Goal: Transaction & Acquisition: Purchase product/service

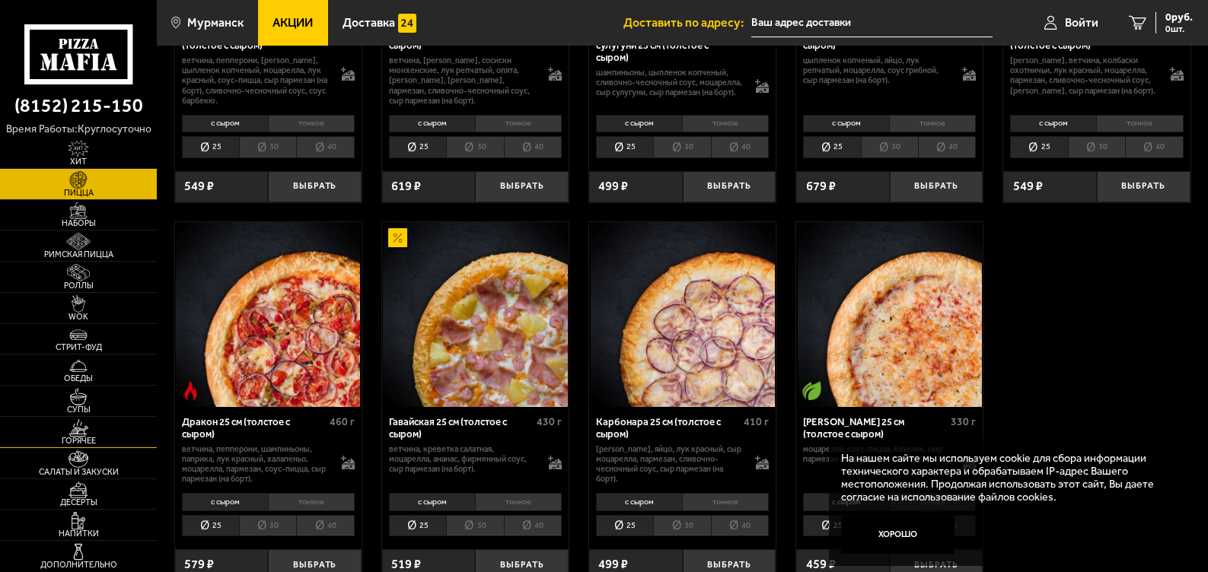
scroll to position [2023, 0]
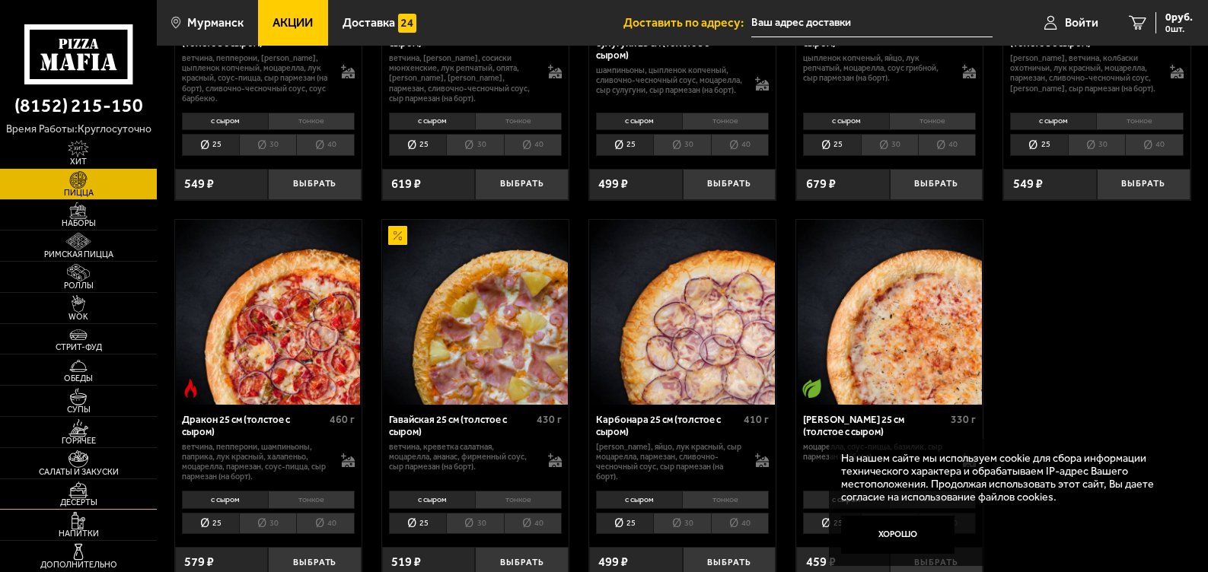
click at [90, 495] on img at bounding box center [78, 491] width 48 height 18
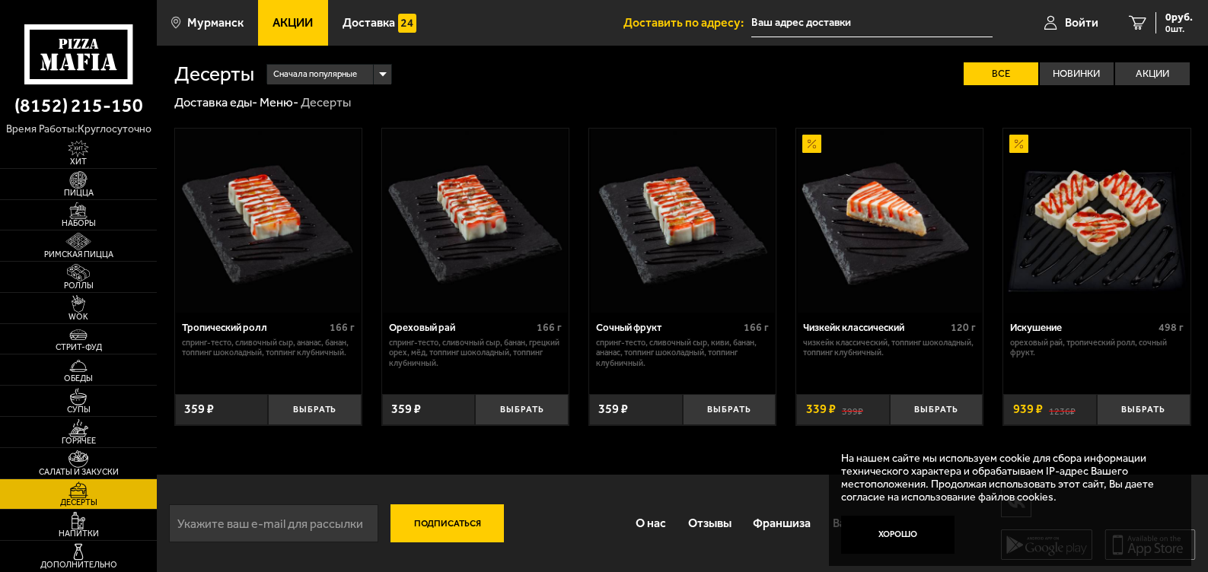
scroll to position [1, 0]
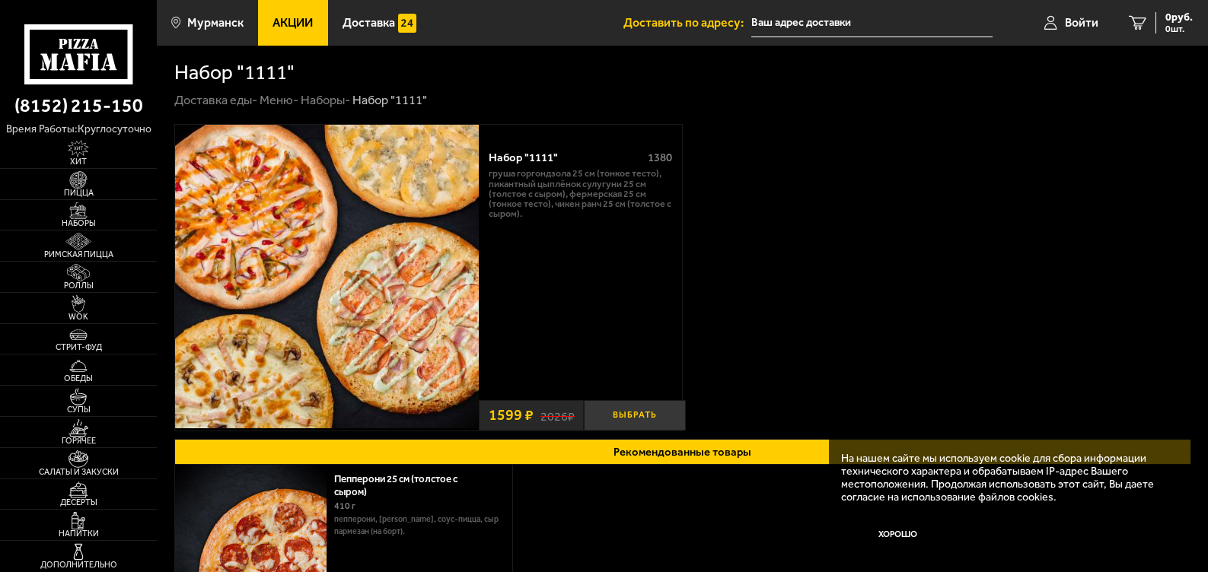
click at [641, 413] on button "Выбрать" at bounding box center [634, 415] width 101 height 31
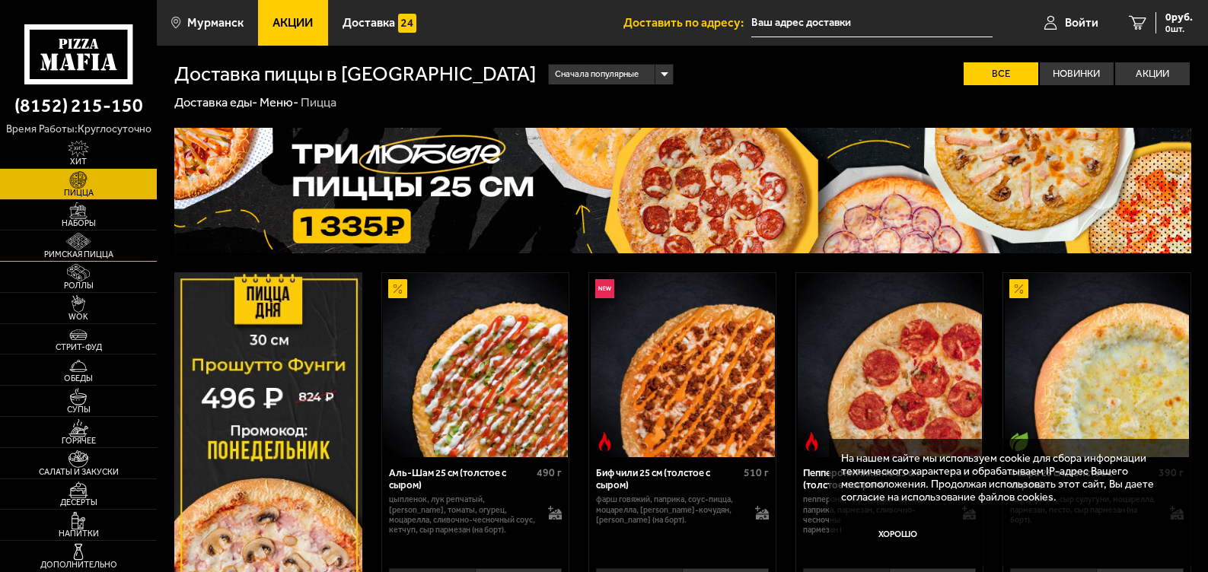
click at [70, 245] on img at bounding box center [78, 242] width 48 height 18
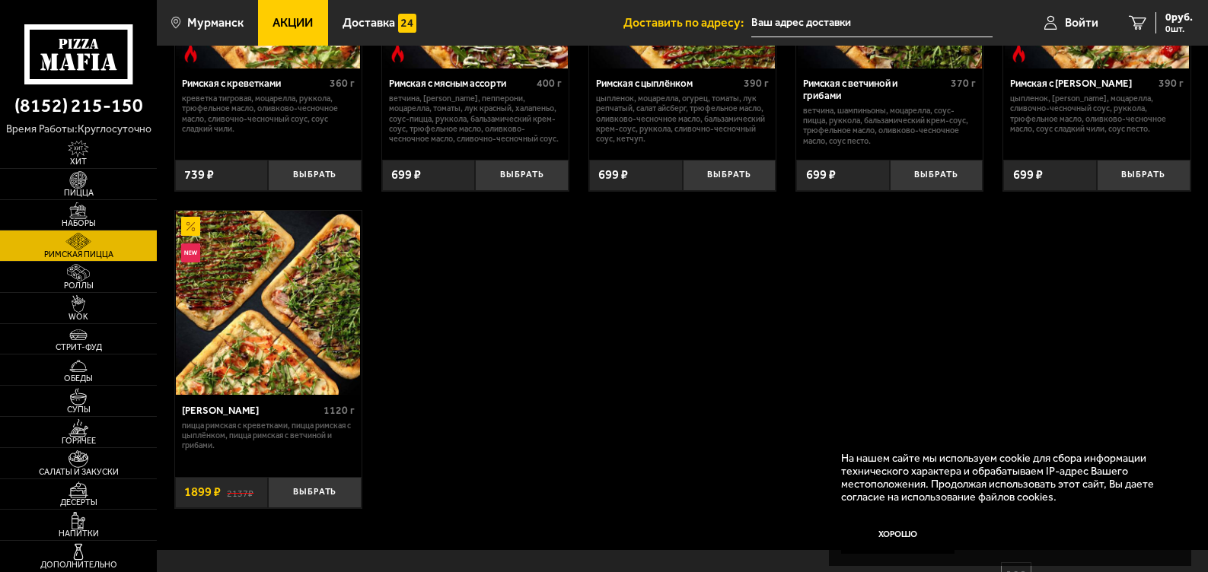
scroll to position [304, 0]
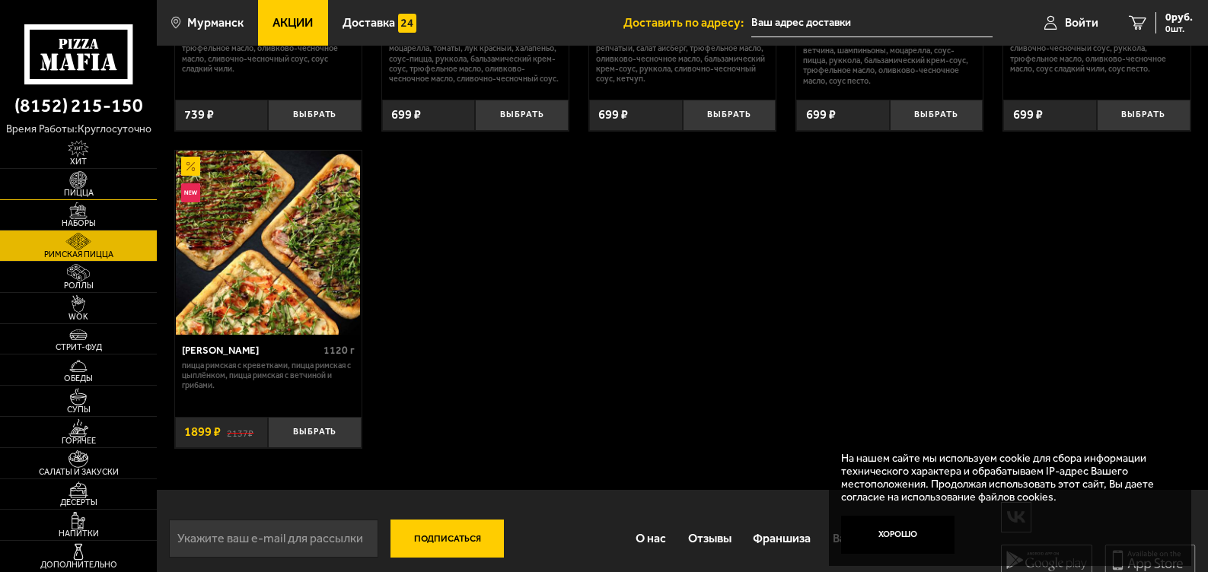
click at [68, 190] on span "Пицца" at bounding box center [78, 193] width 157 height 8
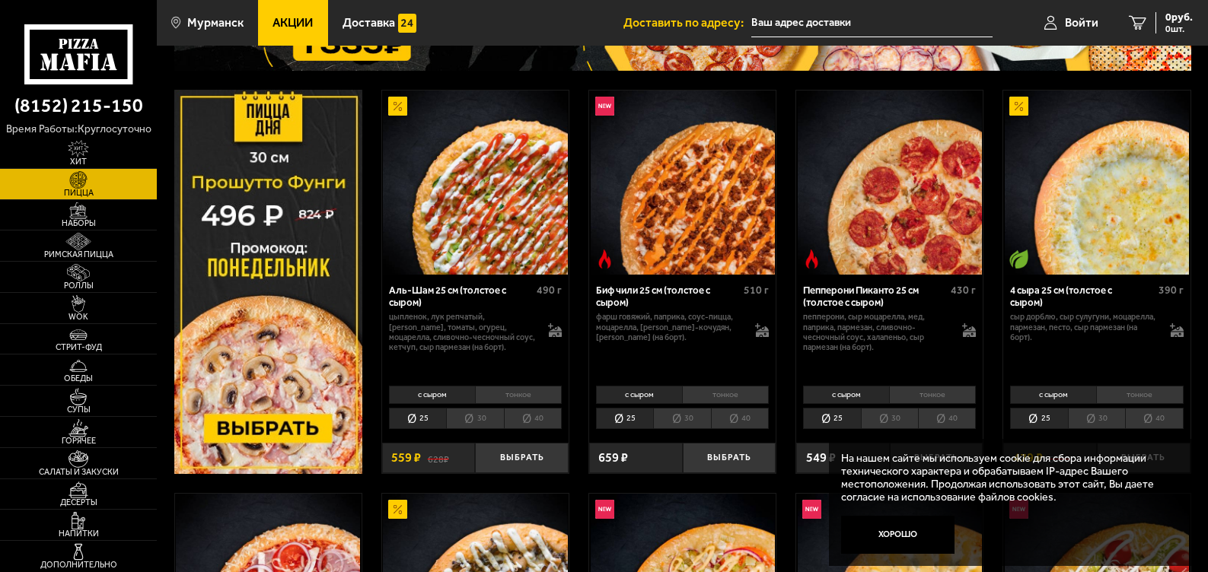
scroll to position [196, 0]
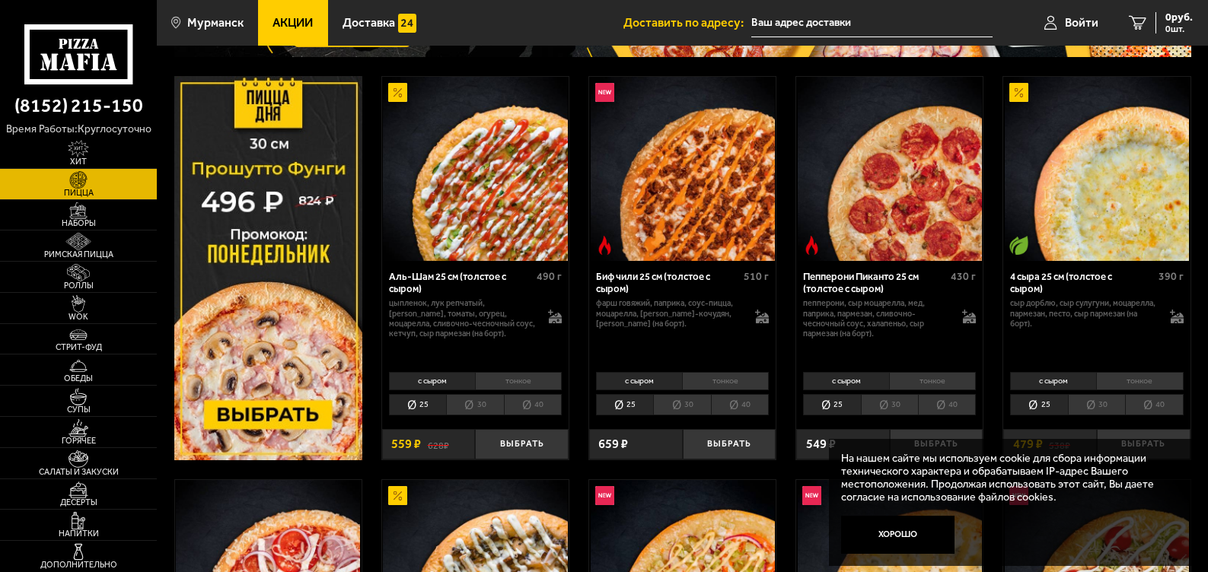
click at [276, 405] on img at bounding box center [268, 268] width 188 height 384
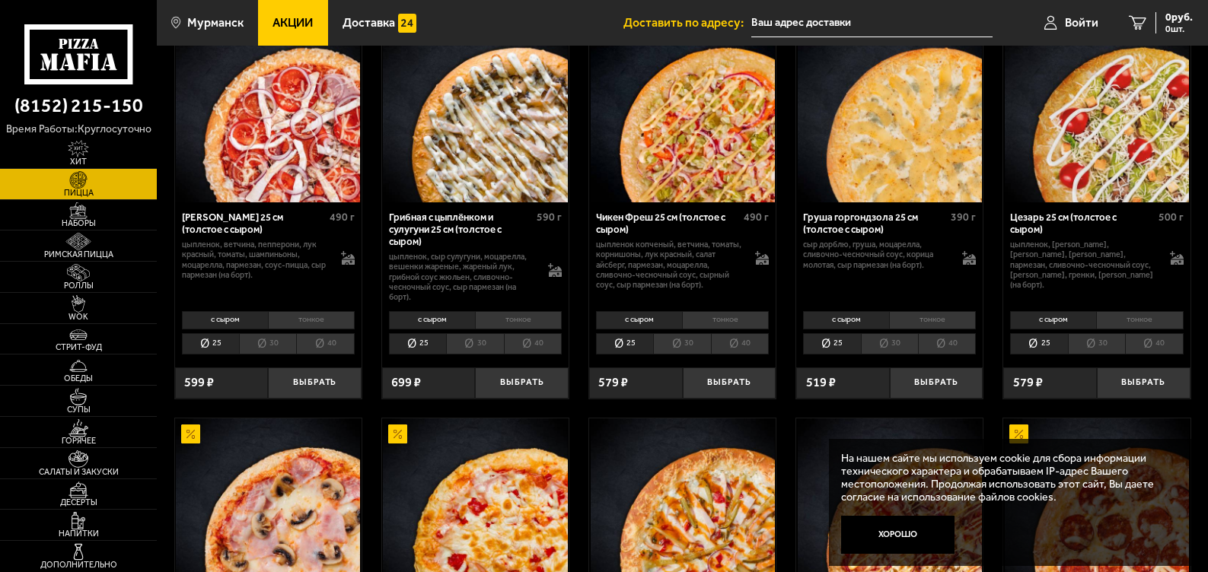
scroll to position [881, 0]
